Goal: Task Accomplishment & Management: Manage account settings

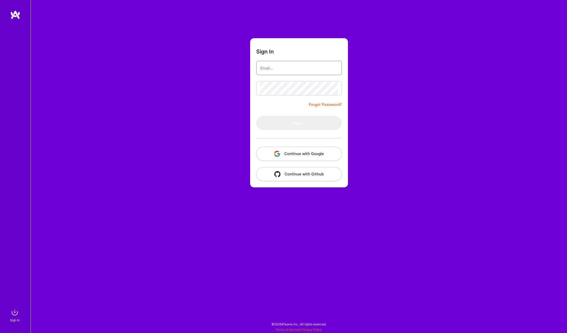
type input "[PERSON_NAME][EMAIL_ADDRESS][PERSON_NAME][DOMAIN_NAME]"
click at [294, 124] on button "Sign In" at bounding box center [299, 123] width 86 height 14
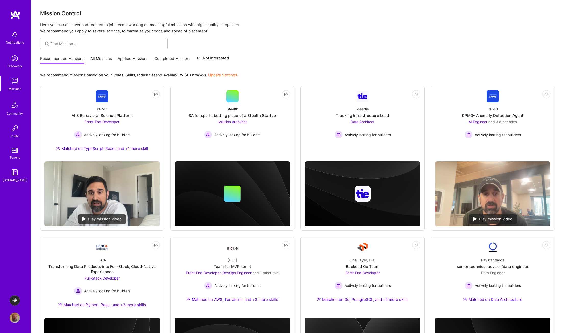
click at [136, 59] on link "Applied Missions" at bounding box center [133, 60] width 31 height 8
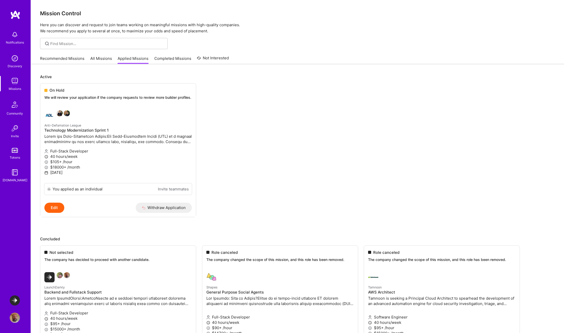
click at [75, 58] on link "Recommended Missions" at bounding box center [62, 60] width 44 height 8
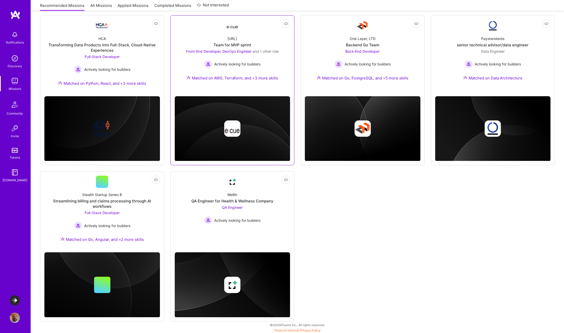
scroll to position [223, 0]
